Goal: Obtain resource: Download file/media

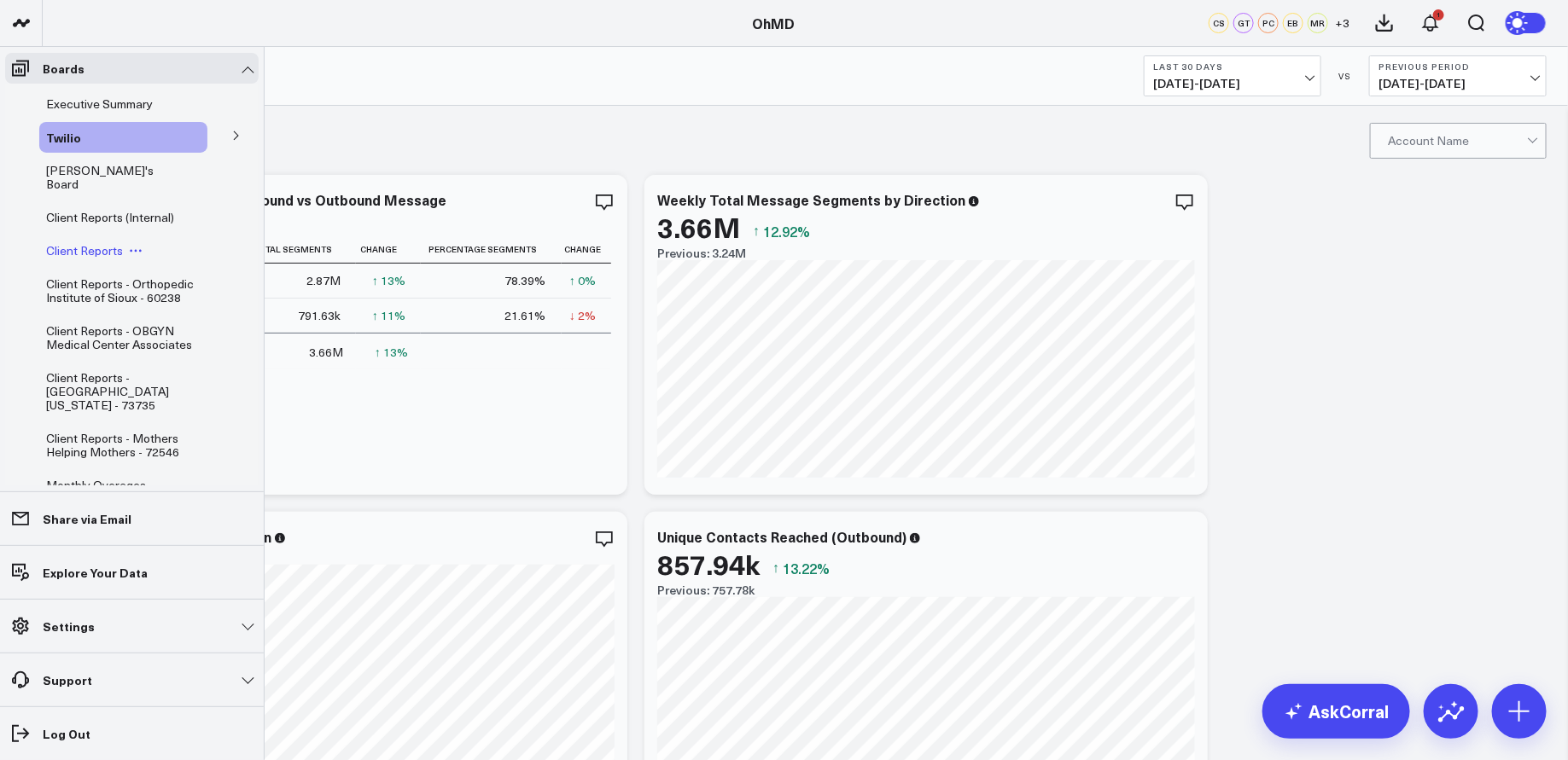
click at [84, 242] on span "Client Reports" at bounding box center [84, 250] width 76 height 16
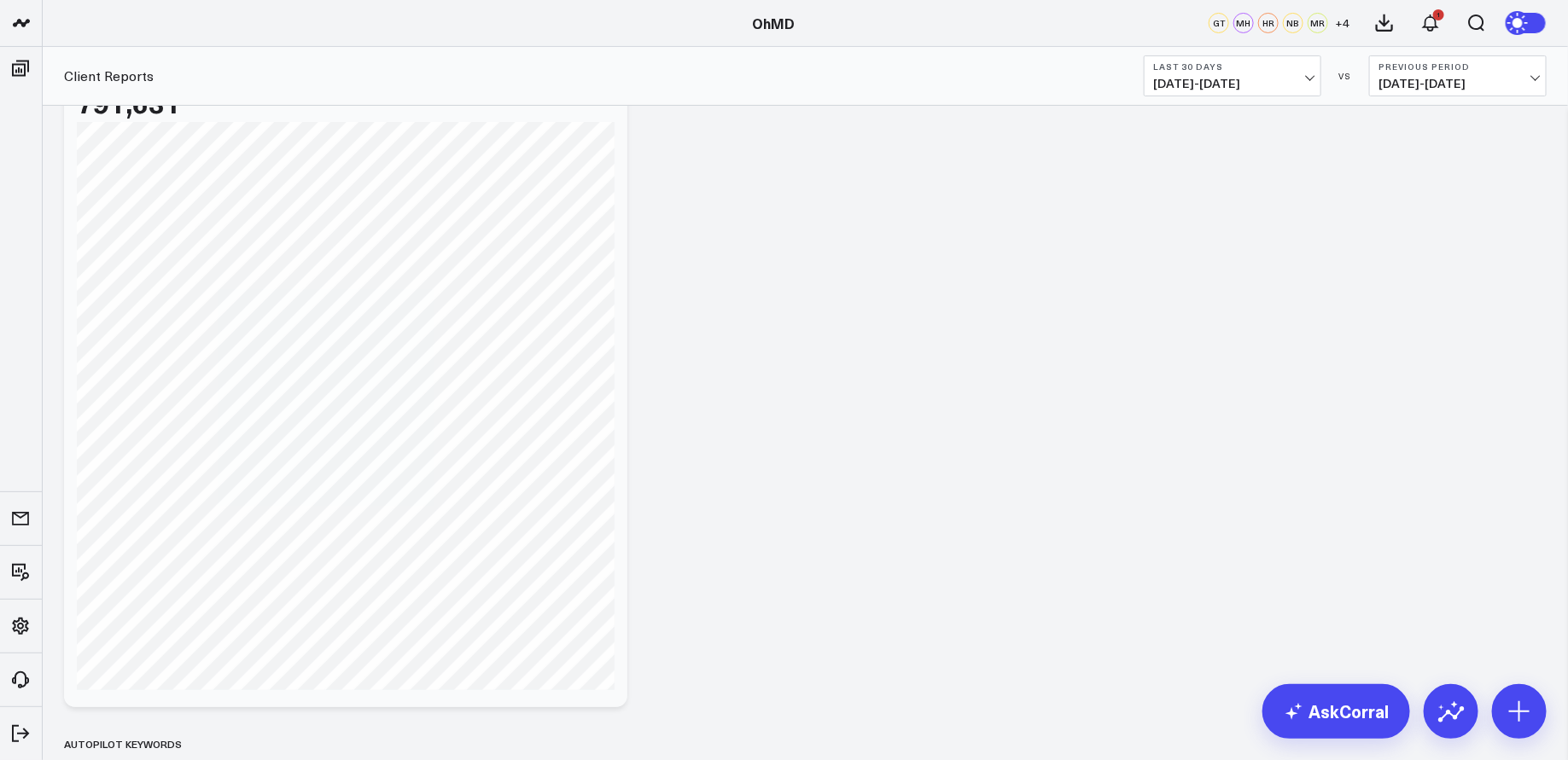
scroll to position [141, 0]
click at [1300, 78] on span "[DATE] - [DATE]" at bounding box center [1232, 83] width 159 height 13
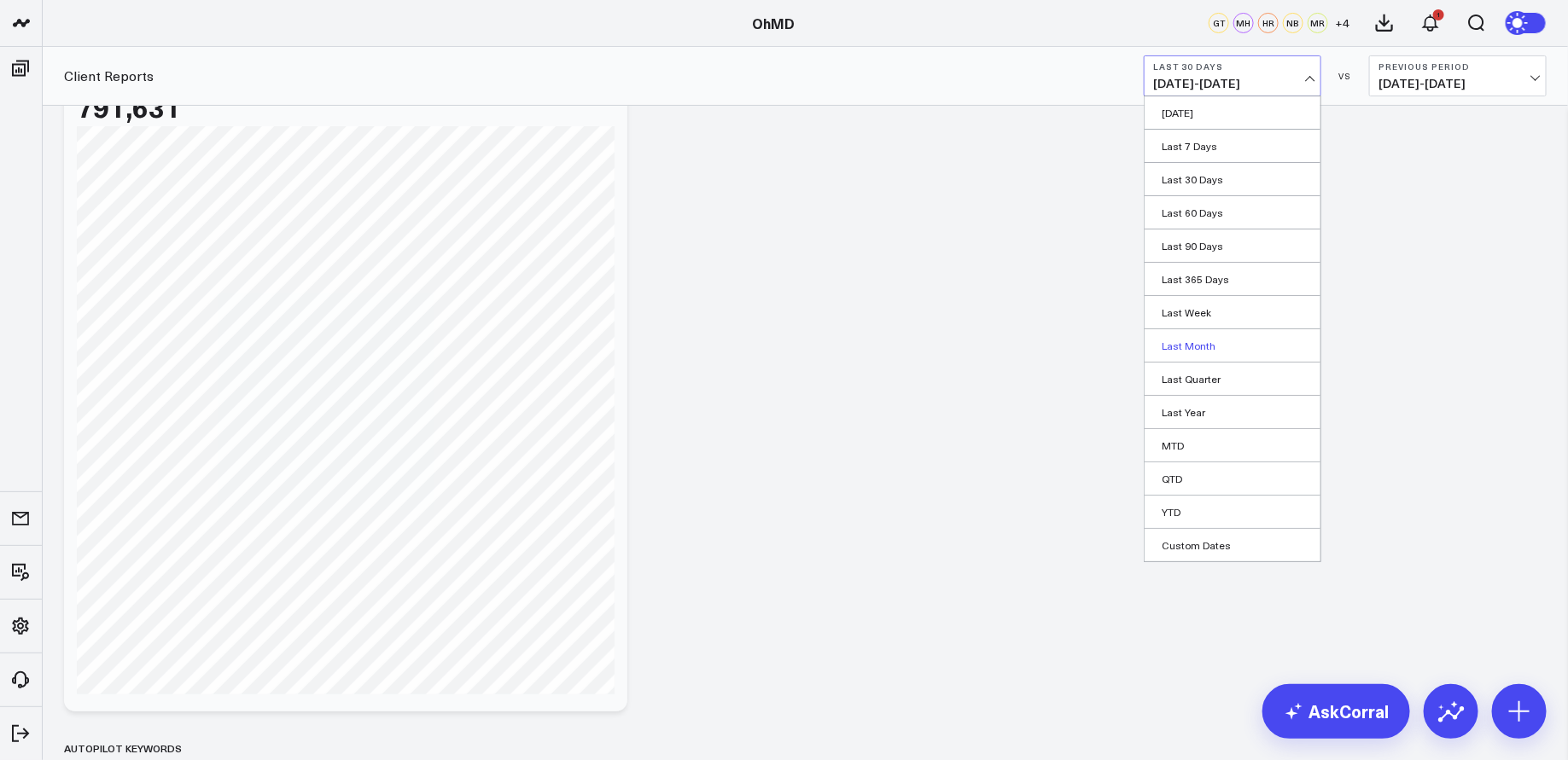
click at [1198, 344] on link "Last Month" at bounding box center [1233, 345] width 176 height 33
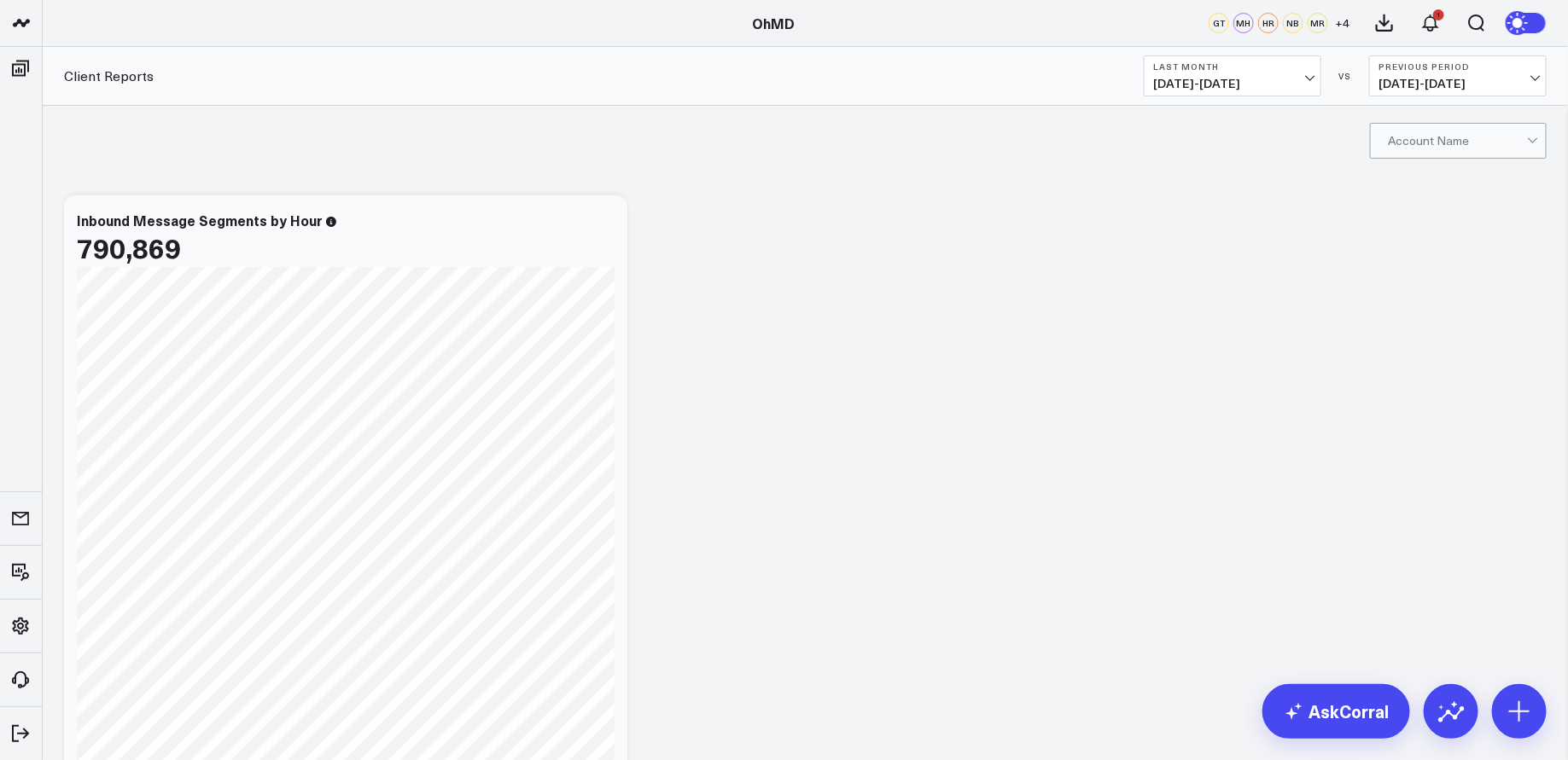
drag, startPoint x: 1500, startPoint y: 159, endPoint x: 1508, endPoint y: 150, distance: 12.0
click at [1501, 159] on div "Account Name" at bounding box center [805, 139] width 1525 height 68
click at [1520, 142] on div at bounding box center [1458, 140] width 139 height 34
type input "hometown"
click at [1490, 193] on div "Hometown Pediatrics - 101651" at bounding box center [1458, 184] width 175 height 48
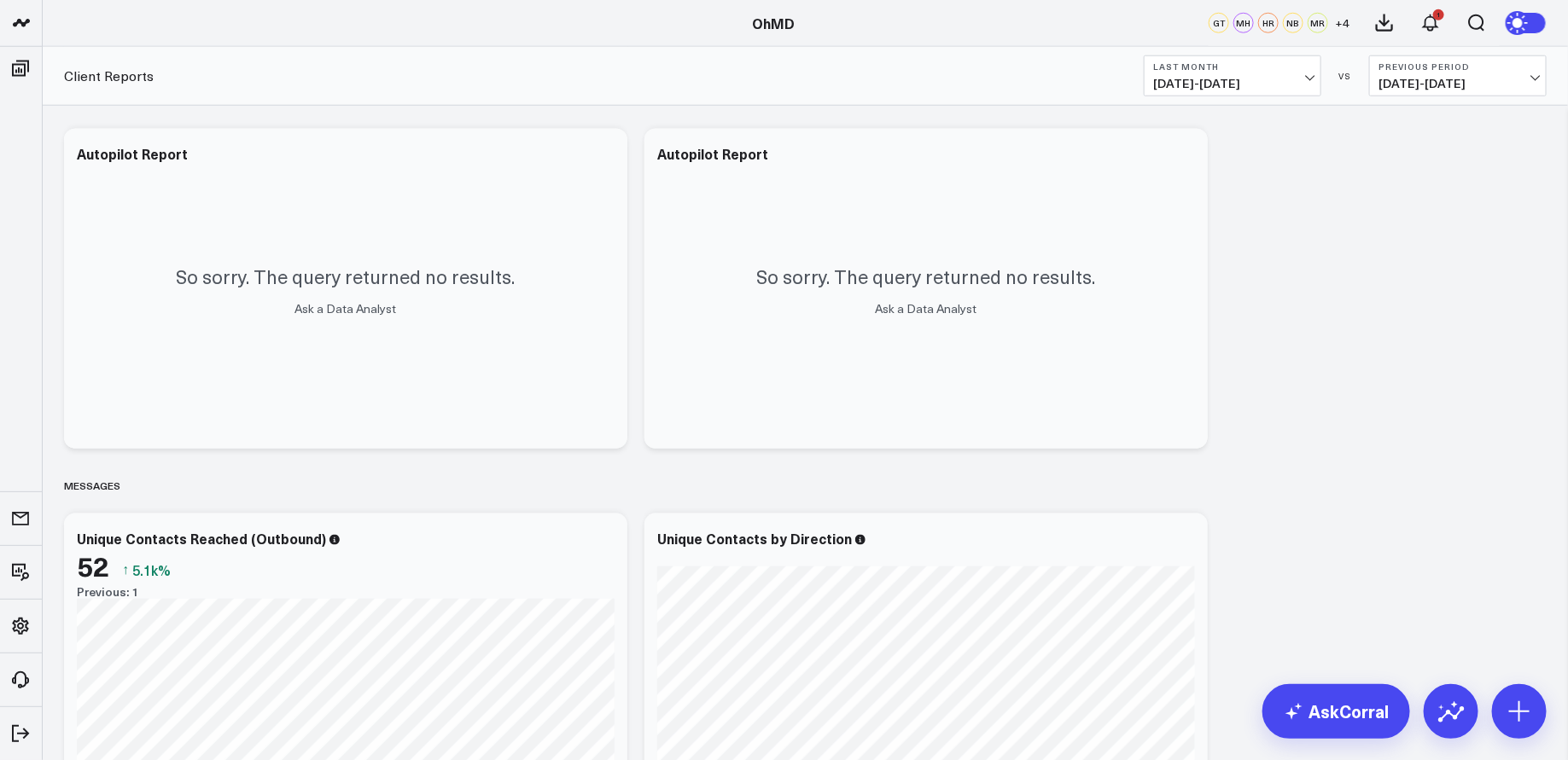
scroll to position [797, 0]
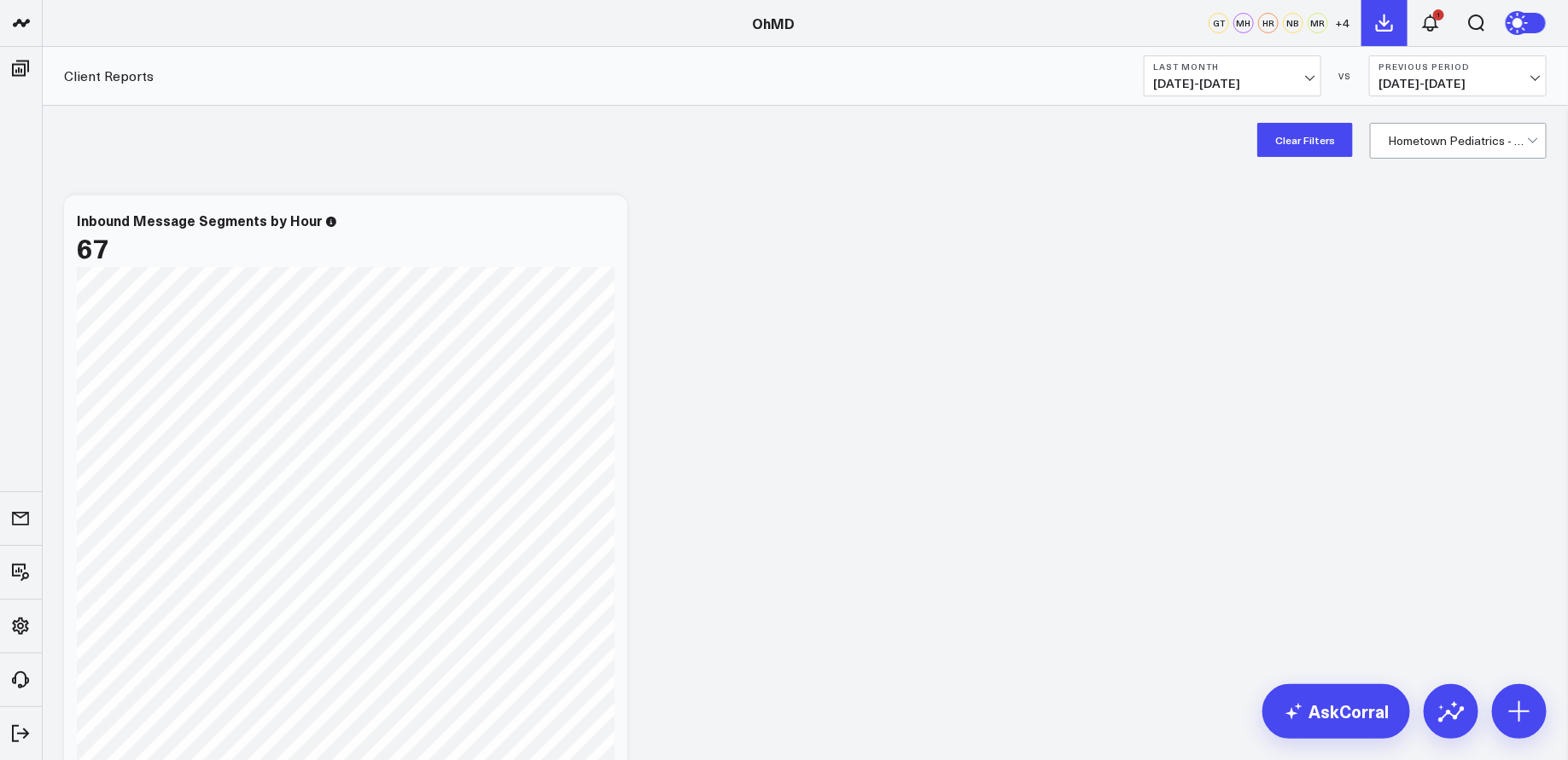
click at [1381, 25] on icon at bounding box center [1384, 22] width 20 height 20
click at [1439, 20] on div "2" at bounding box center [1438, 15] width 11 height 11
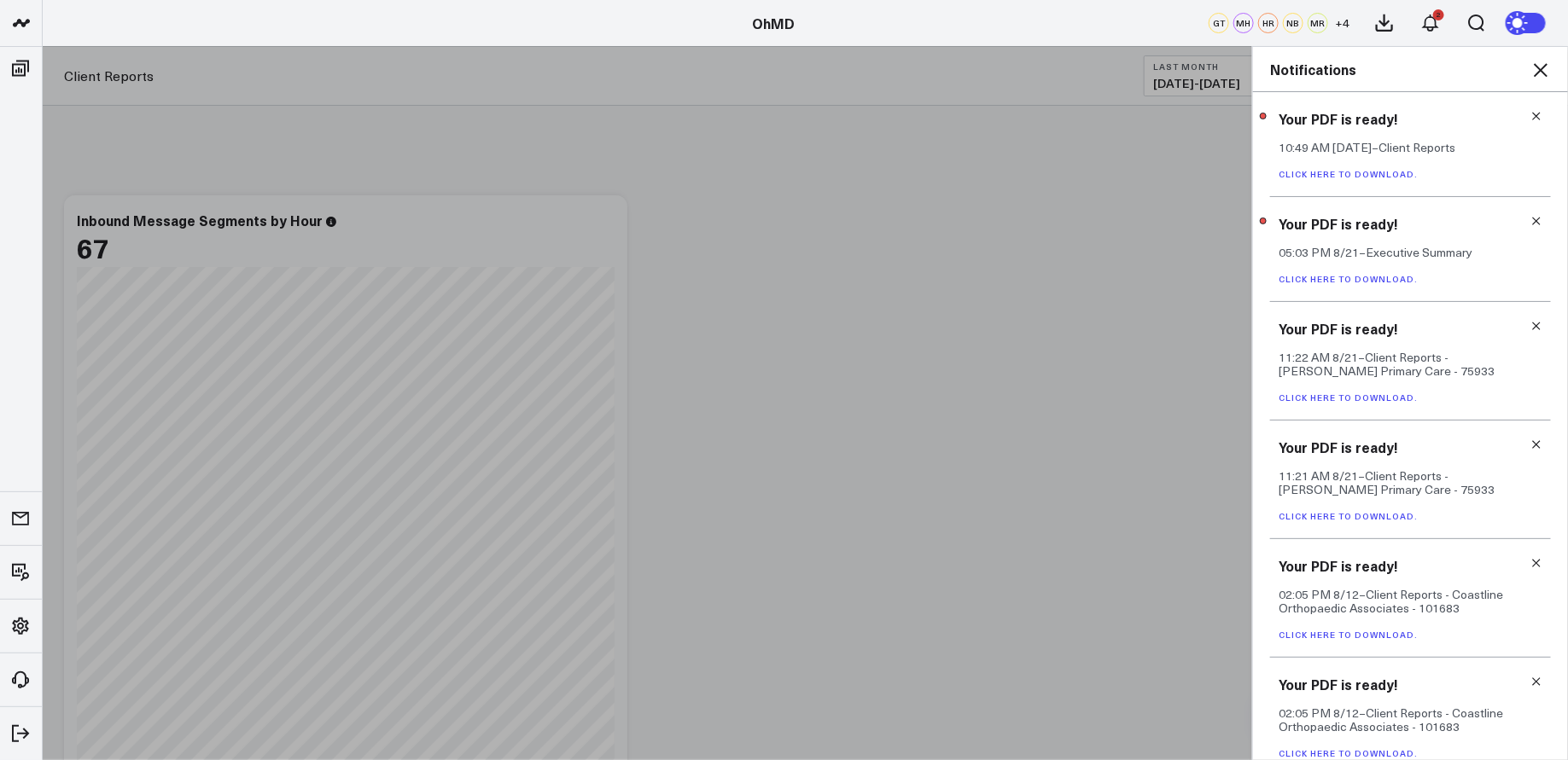
click at [1389, 178] on link "Click here to download." at bounding box center [1349, 173] width 139 height 12
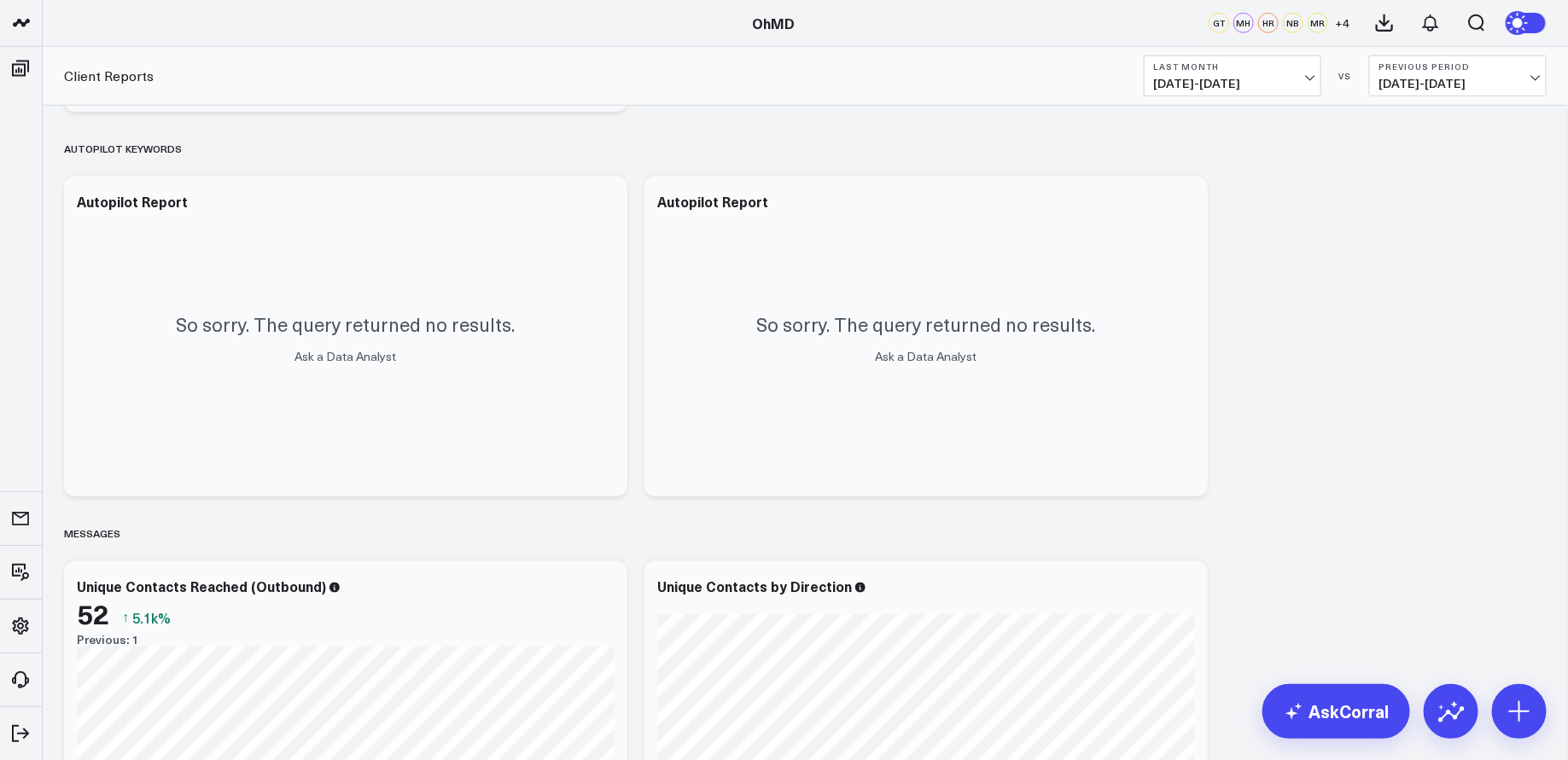
scroll to position [765, 0]
